Goal: Information Seeking & Learning: Learn about a topic

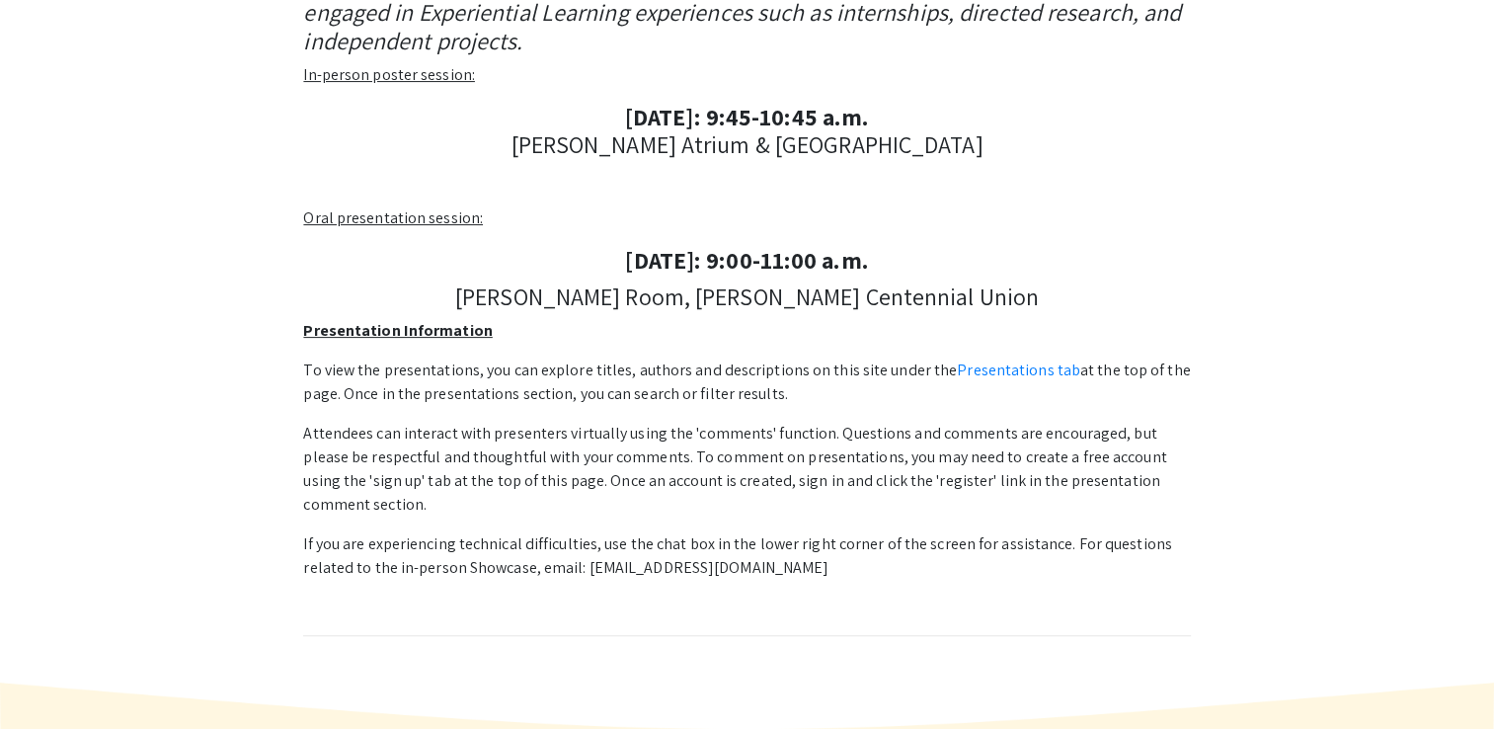
scroll to position [513, 0]
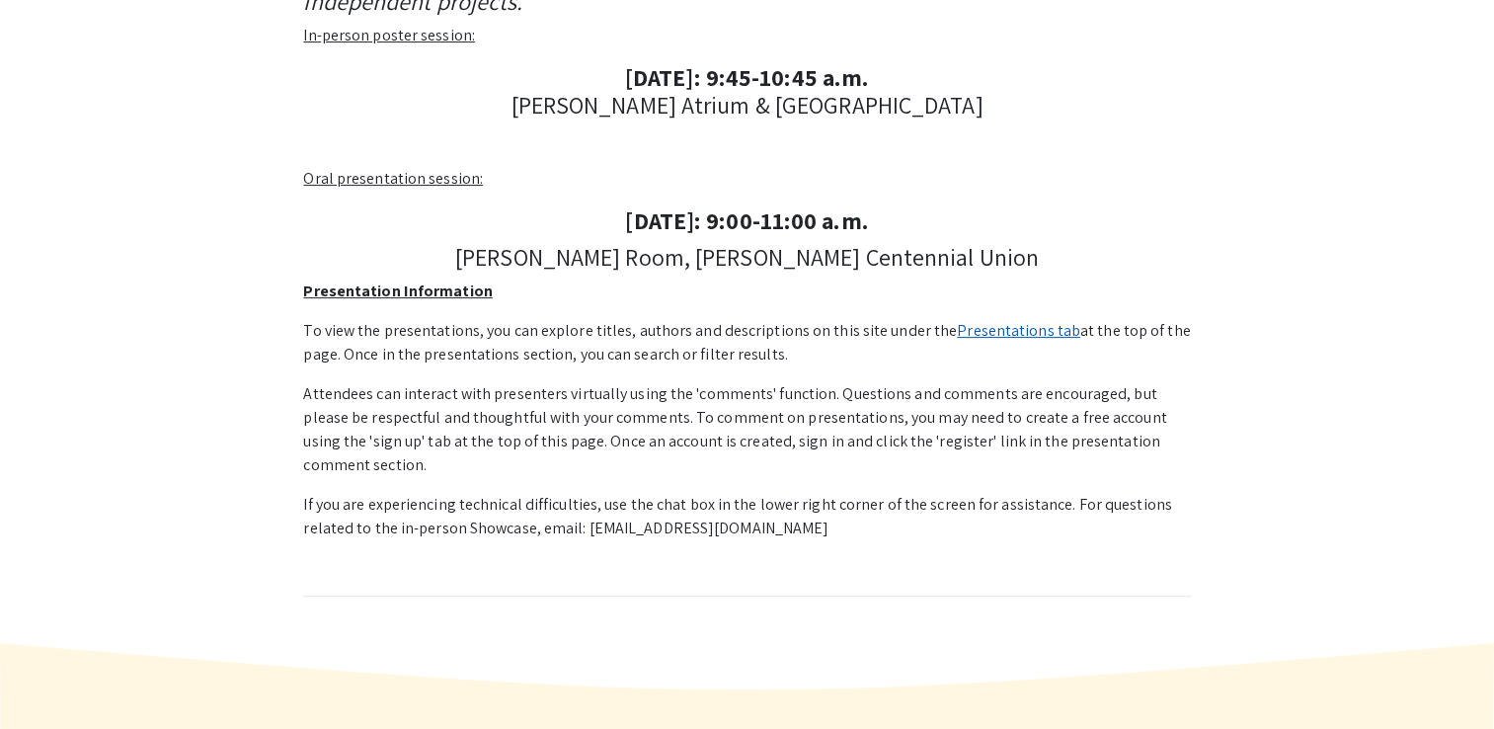
click at [957, 329] on link "Presentations tab" at bounding box center [1018, 330] width 123 height 21
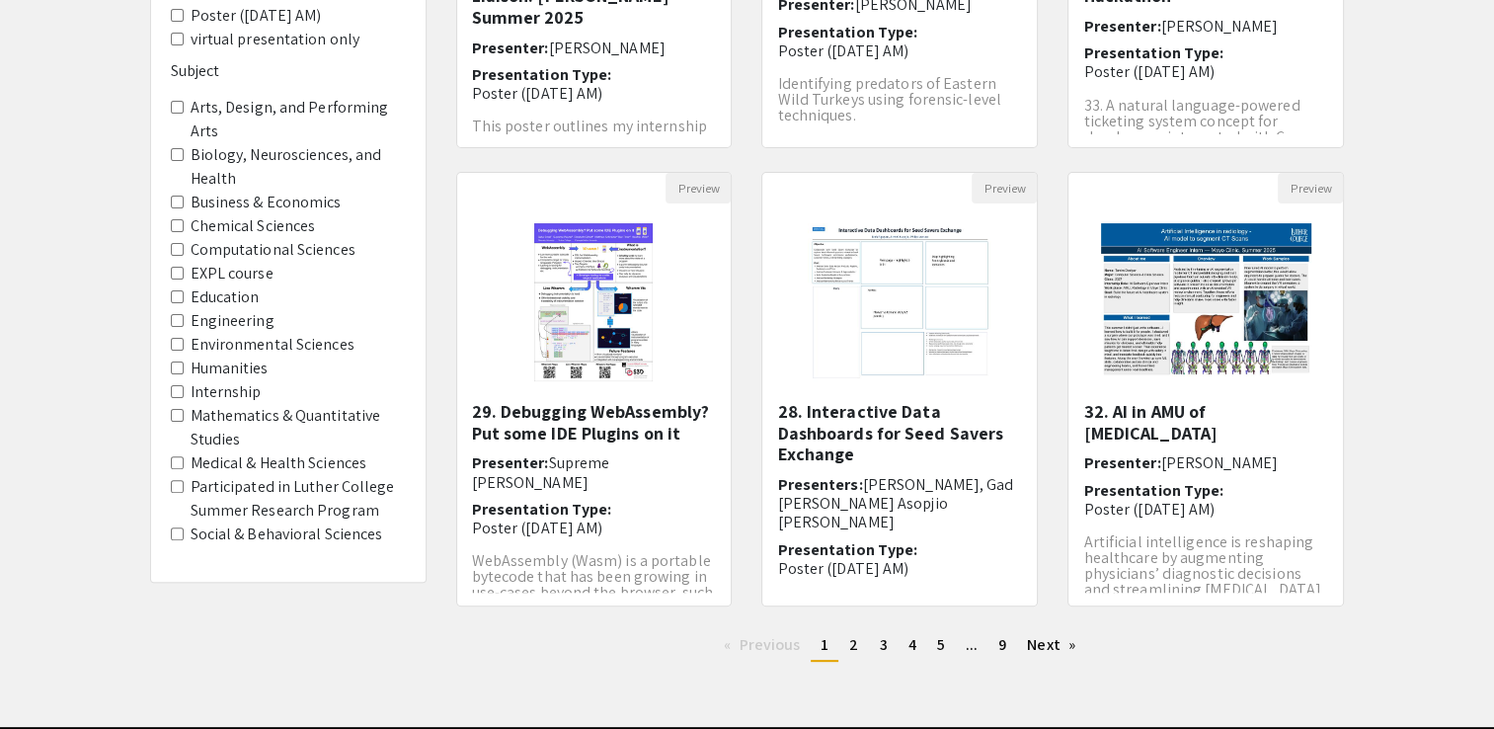
scroll to position [504, 0]
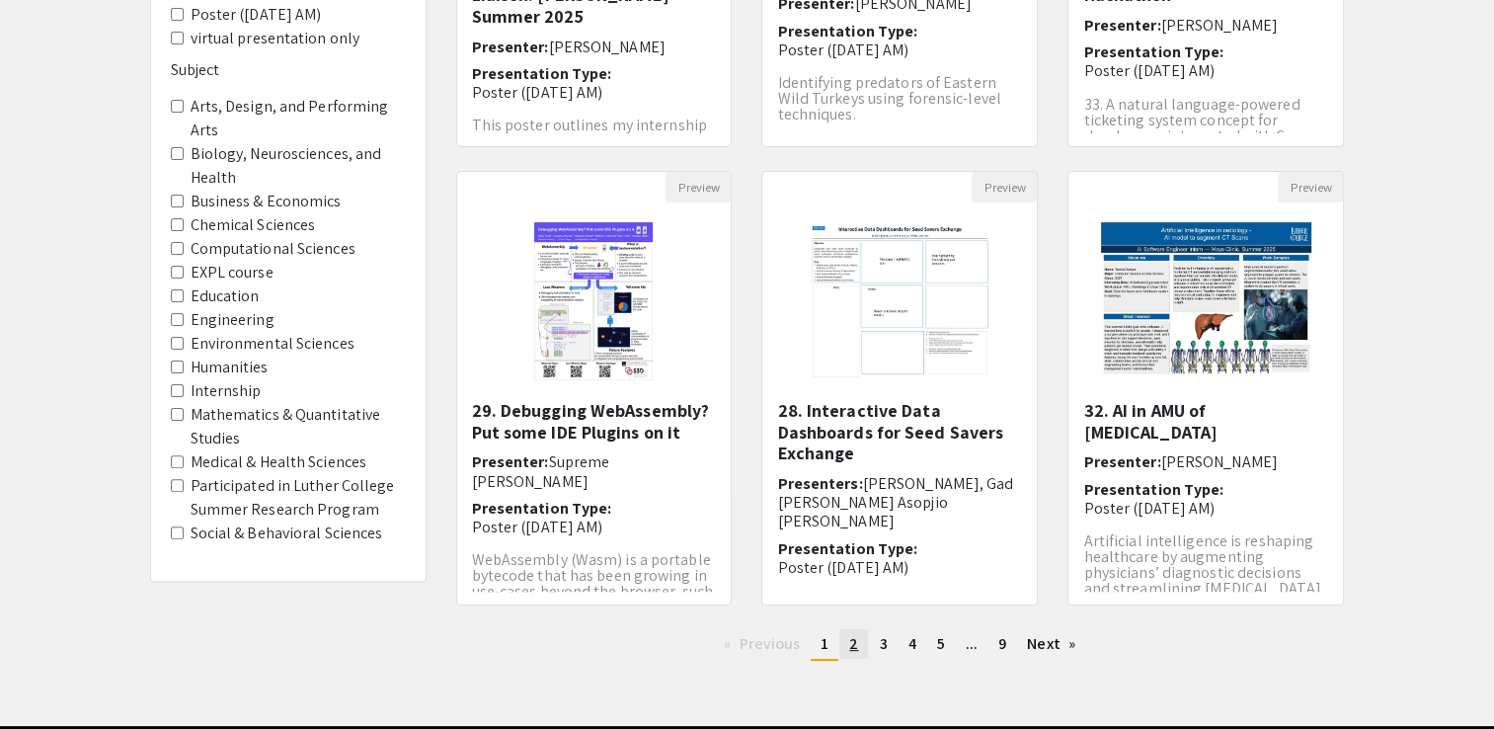
click at [845, 643] on link "page 2" at bounding box center [853, 644] width 29 height 30
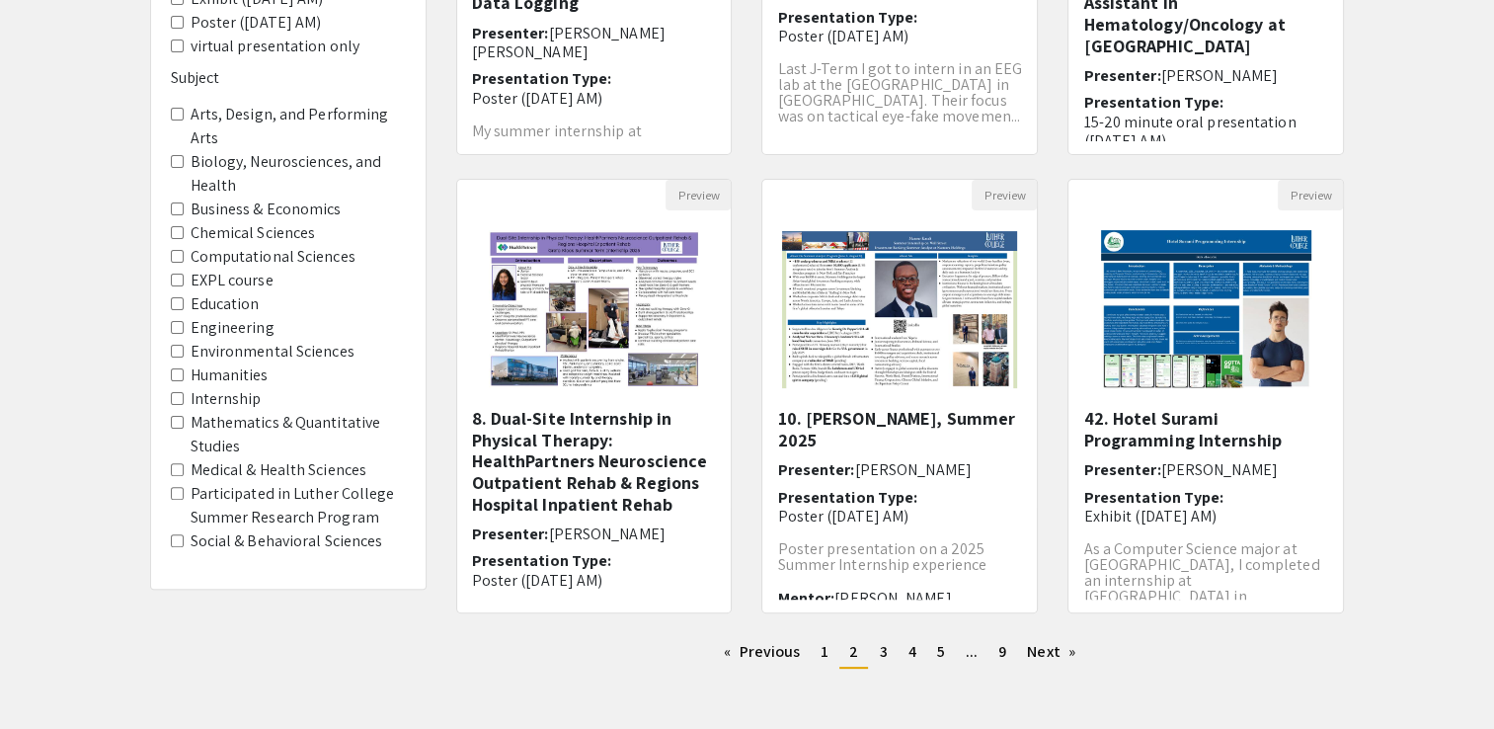
scroll to position [579, 0]
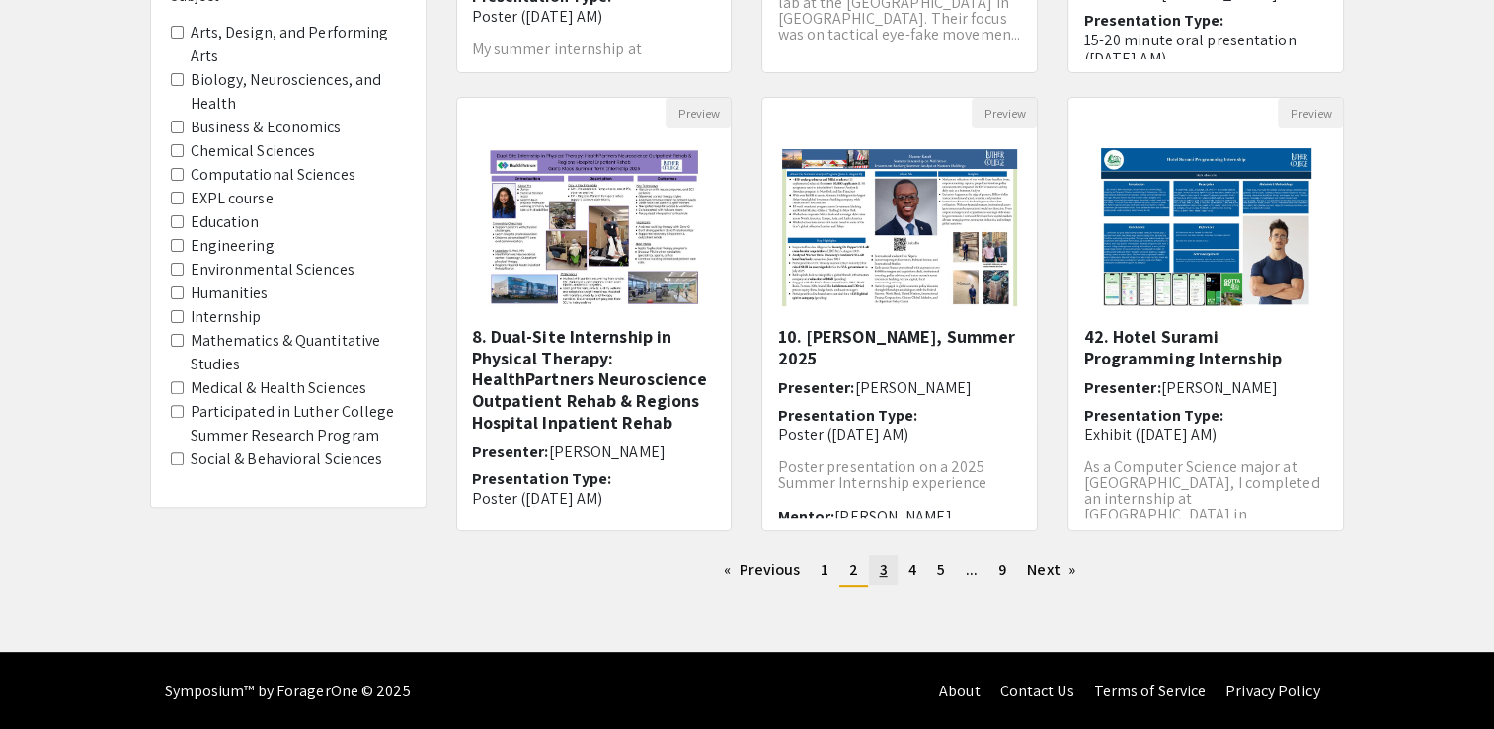
click at [882, 564] on span "3" at bounding box center [883, 569] width 8 height 21
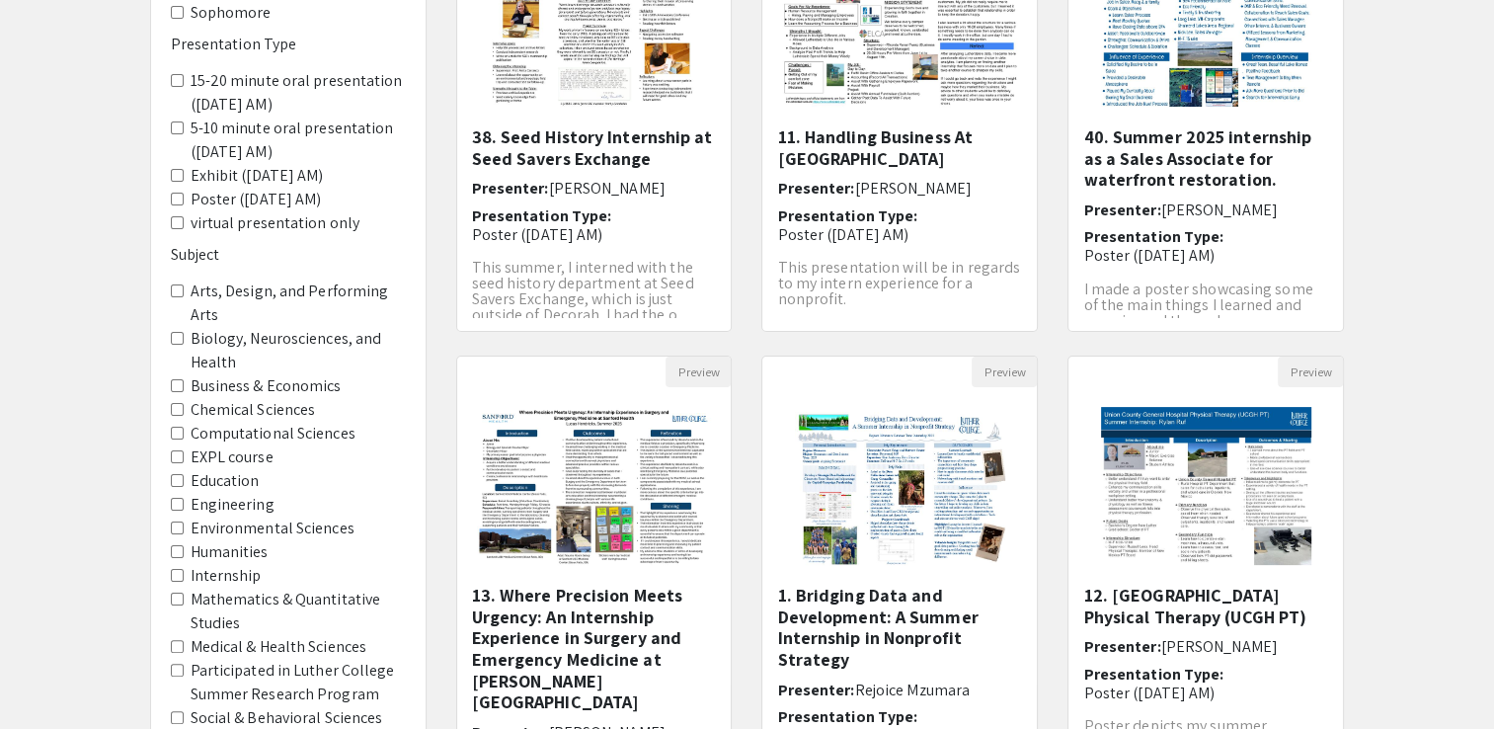
scroll to position [579, 0]
